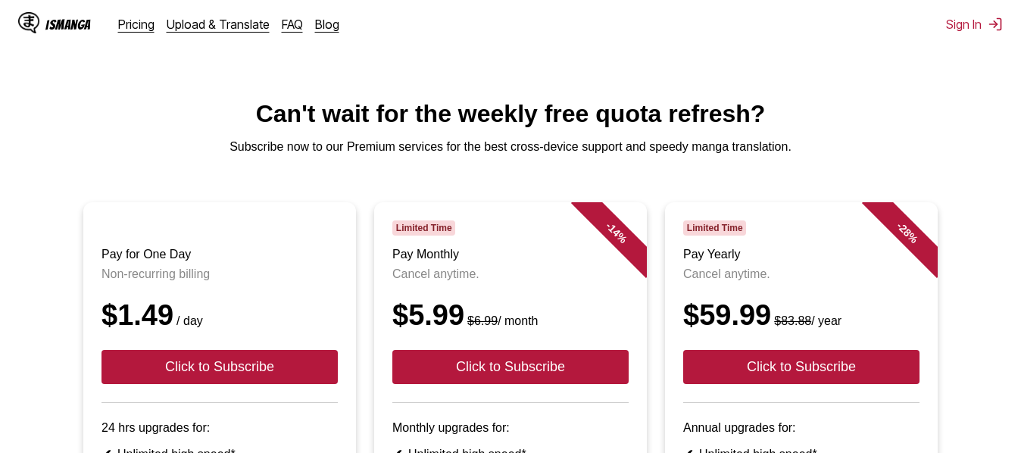
click at [975, 134] on main "Can't wait for the weekly free quota refresh? Subscribe now to our Premium serv…" at bounding box center [510, 430] width 1021 height 660
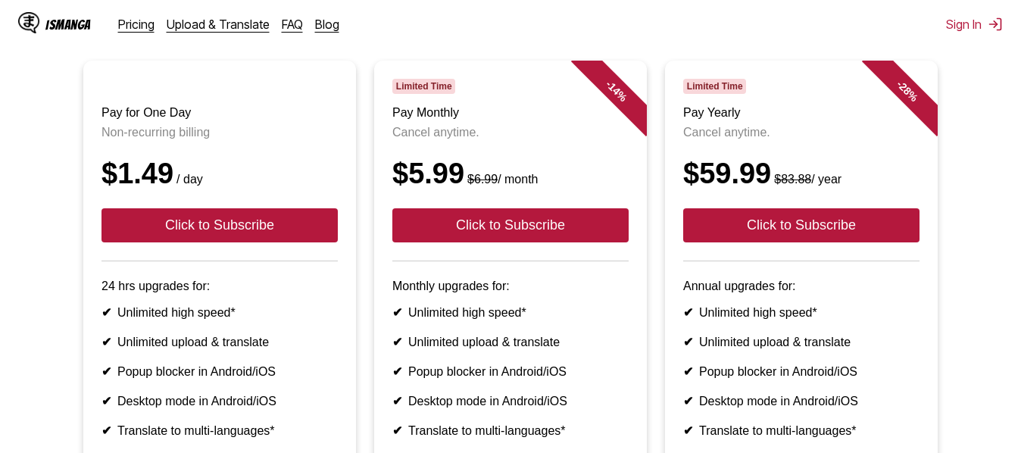
scroll to position [152, 0]
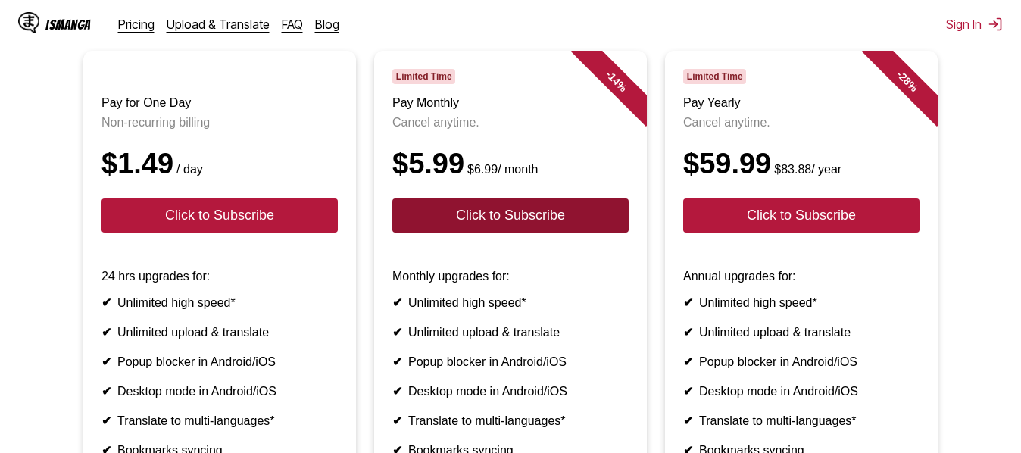
click at [488, 233] on button "Click to Subscribe" at bounding box center [510, 215] width 236 height 34
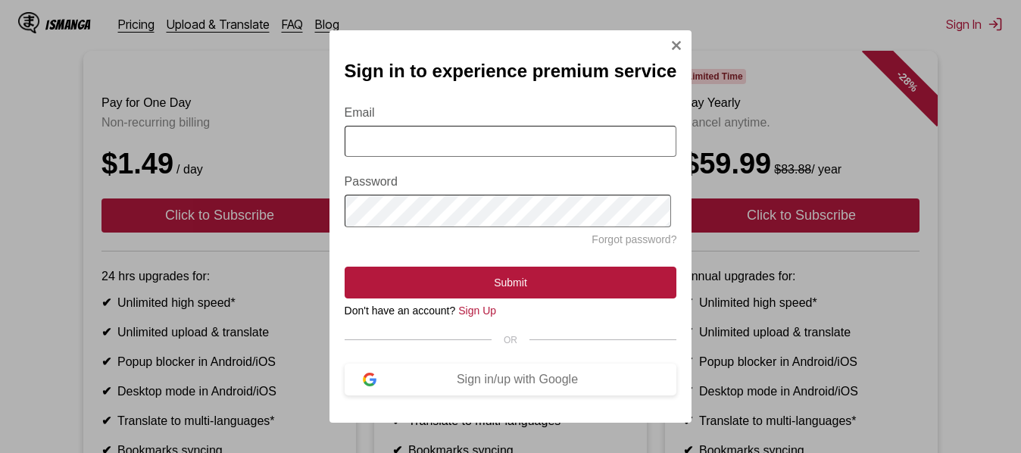
click at [494, 142] on input "Email" at bounding box center [511, 141] width 333 height 31
click at [481, 313] on link "Sign Up" at bounding box center [477, 311] width 38 height 12
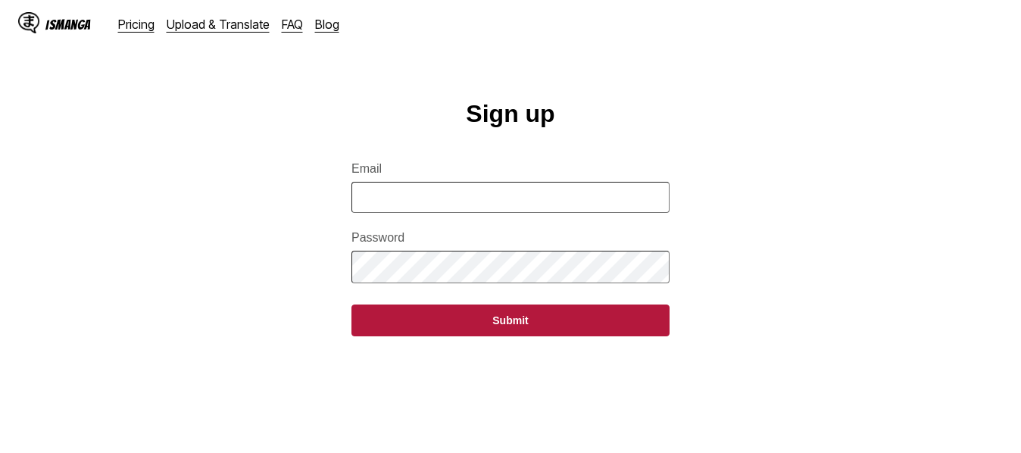
click at [482, 201] on input "Email" at bounding box center [511, 197] width 318 height 31
type input "**********"
click at [352, 305] on button "Submit" at bounding box center [511, 321] width 318 height 32
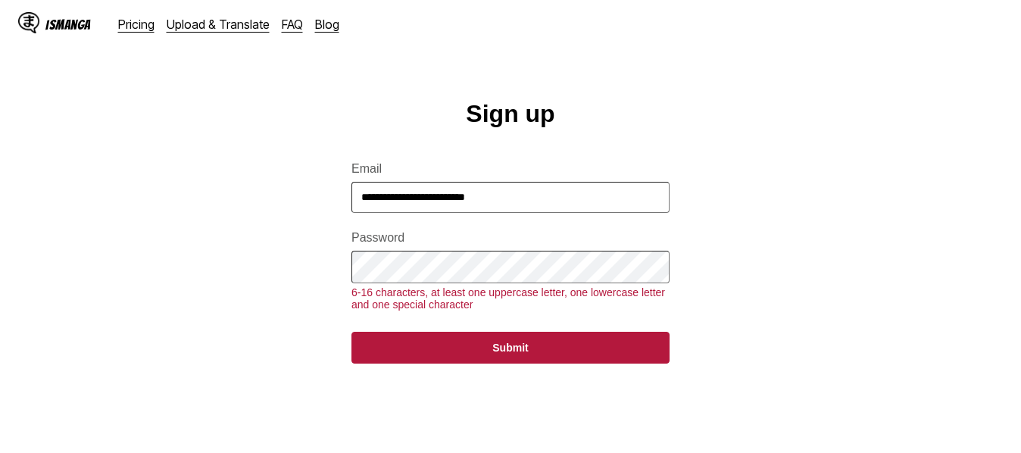
click at [352, 332] on button "Submit" at bounding box center [511, 348] width 318 height 32
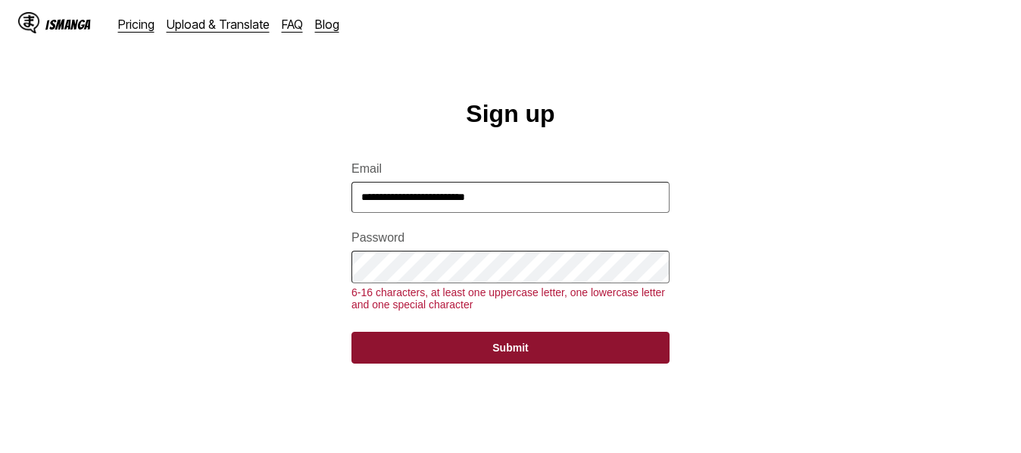
click at [470, 364] on button "Submit" at bounding box center [511, 348] width 318 height 32
click at [520, 364] on button "Submit" at bounding box center [511, 348] width 318 height 32
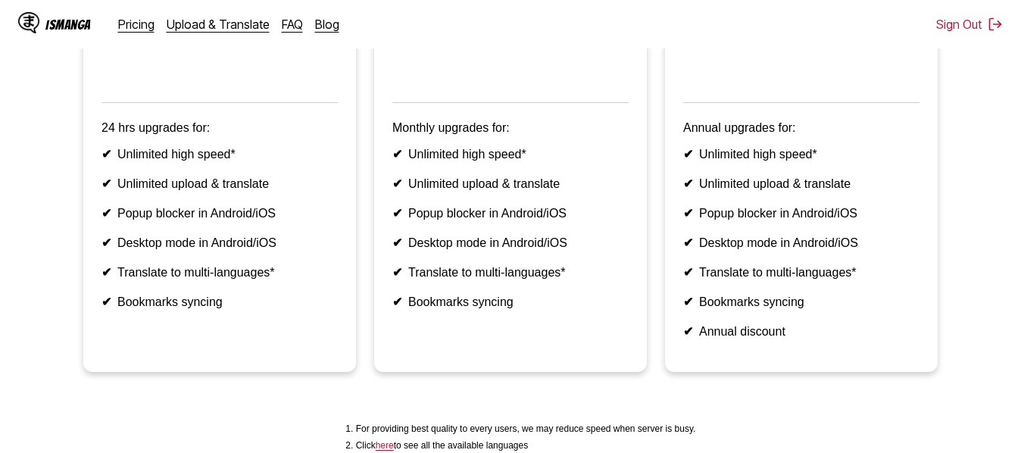
scroll to position [379, 0]
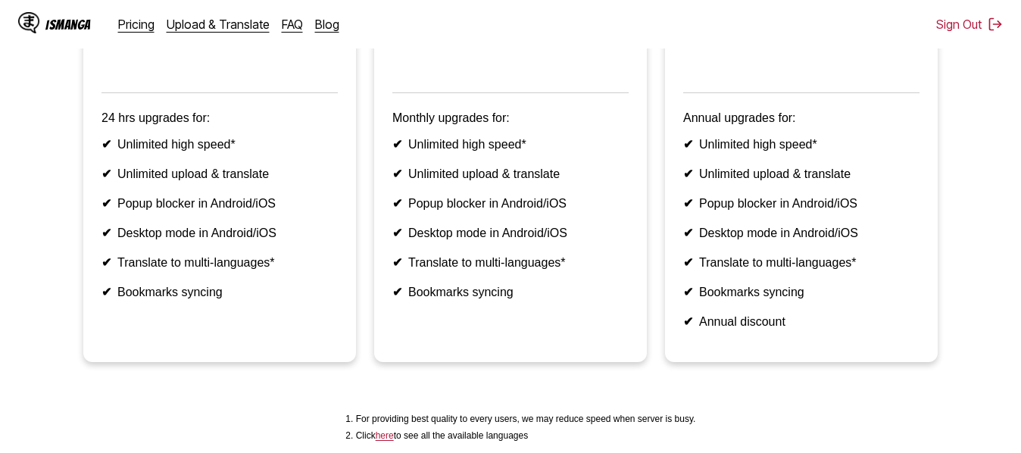
click at [982, 116] on ul "Pay for One Day Non-recurring billing $1.49 / day 24 hrs upgrades for: ✔ Unlimi…" at bounding box center [510, 101] width 997 height 557
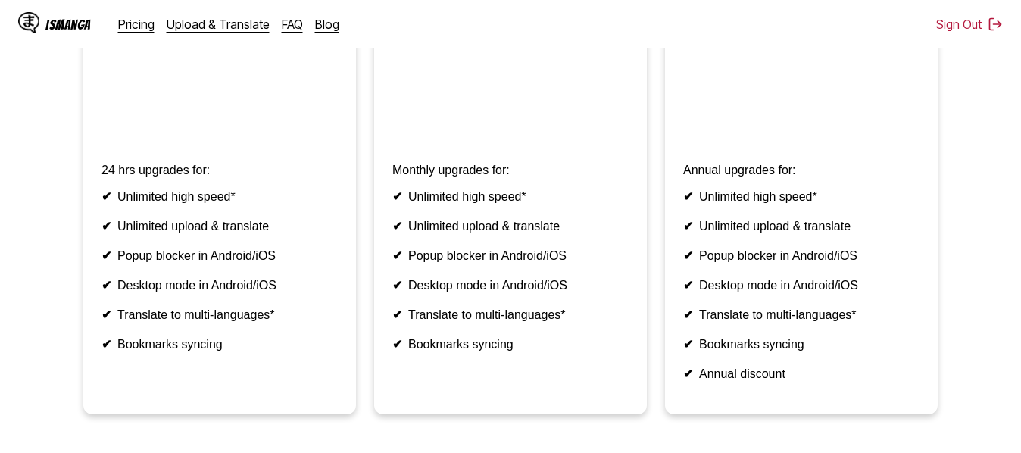
scroll to position [303, 0]
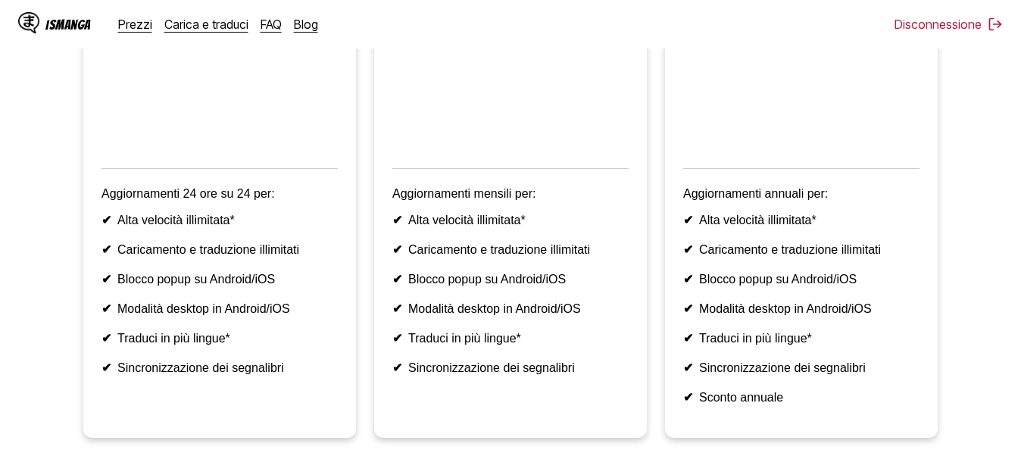
drag, startPoint x: 761, startPoint y: 63, endPoint x: 662, endPoint y: 122, distance: 114.9
click at [662, 122] on li "- 28 % Tempo limitato Paga annualmente Puoi annullare in qualsiasi momento. $59…" at bounding box center [801, 168] width 291 height 539
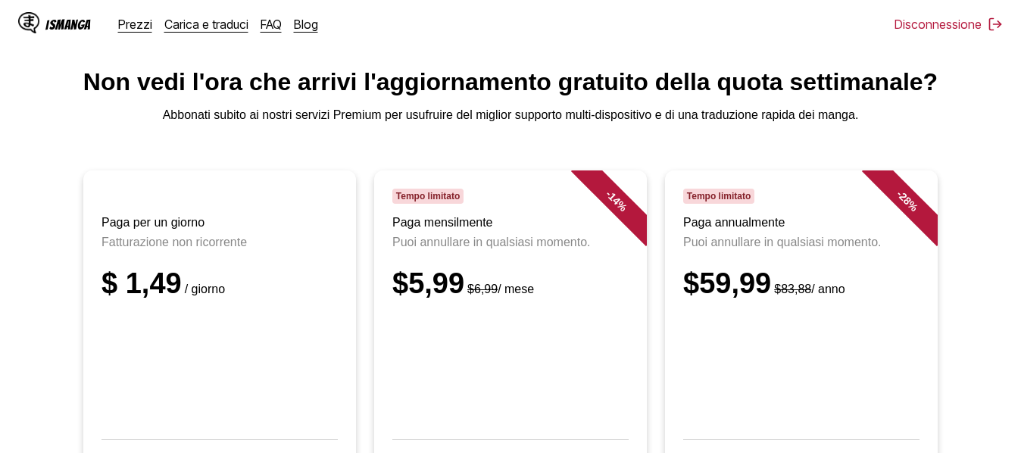
scroll to position [0, 0]
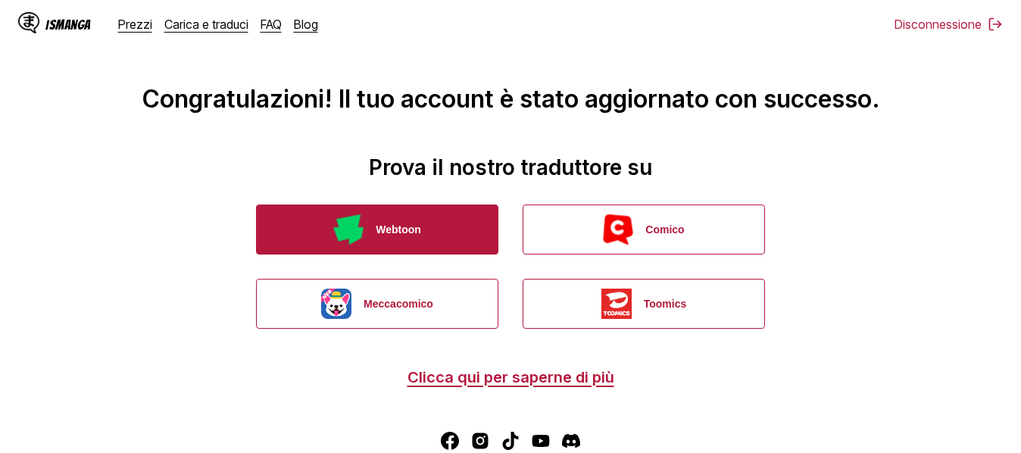
click at [403, 223] on font "Webtoon" at bounding box center [398, 229] width 45 height 12
drag, startPoint x: 416, startPoint y: 217, endPoint x: 333, endPoint y: 230, distance: 84.2
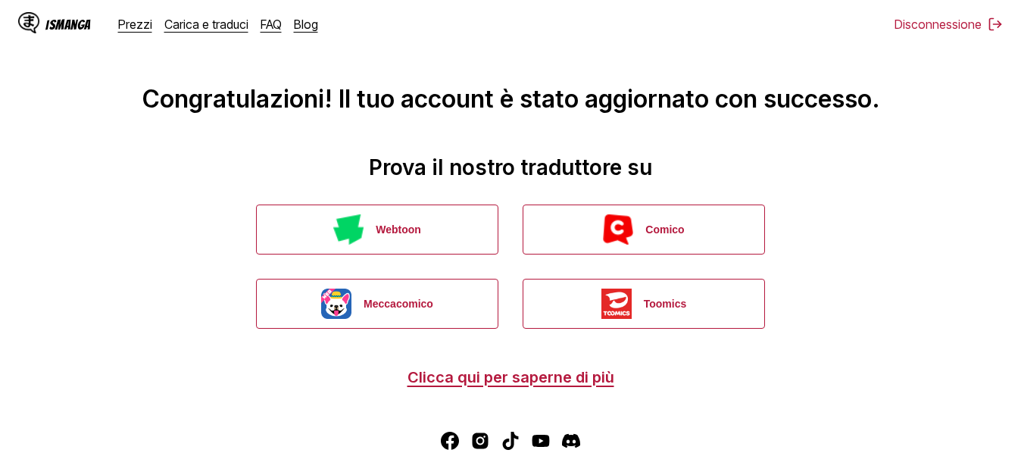
drag, startPoint x: 333, startPoint y: 230, endPoint x: 195, endPoint y: 162, distance: 152.8
click at [195, 162] on h2 "Prova il nostro traduttore su" at bounding box center [510, 168] width 997 height 26
drag, startPoint x: 366, startPoint y: 227, endPoint x: 182, endPoint y: 313, distance: 203.0
click at [182, 313] on main "Congratulazioni! Il tuo account è stato aggiornato con successo. Prova il nostr…" at bounding box center [510, 201] width 1021 height 402
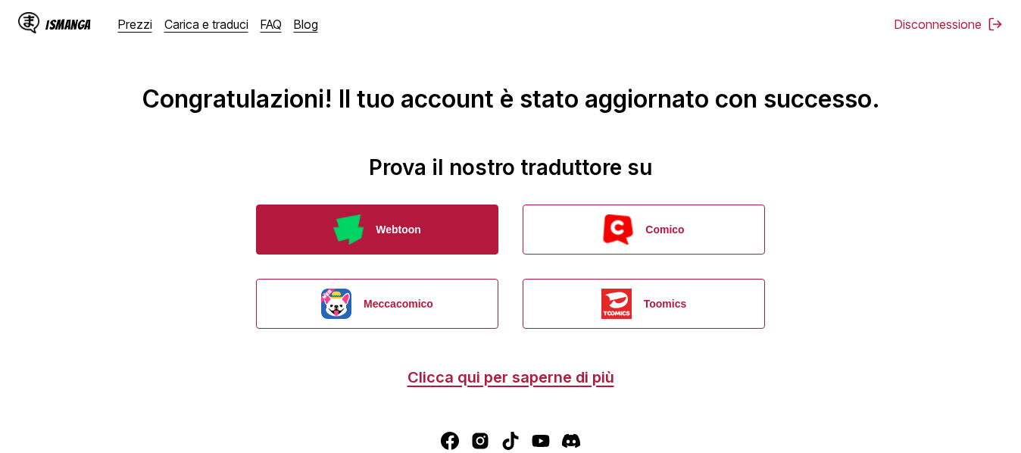
click at [378, 225] on font "Webtoon" at bounding box center [398, 229] width 45 height 12
